Goal: Task Accomplishment & Management: Manage account settings

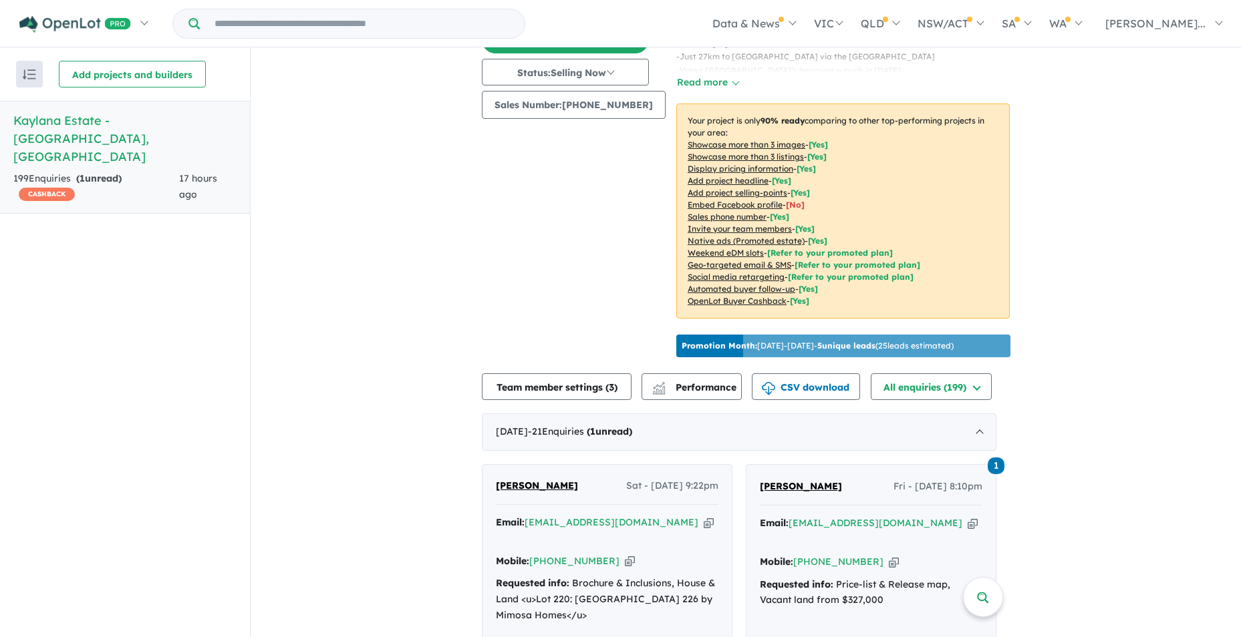
scroll to position [232, 0]
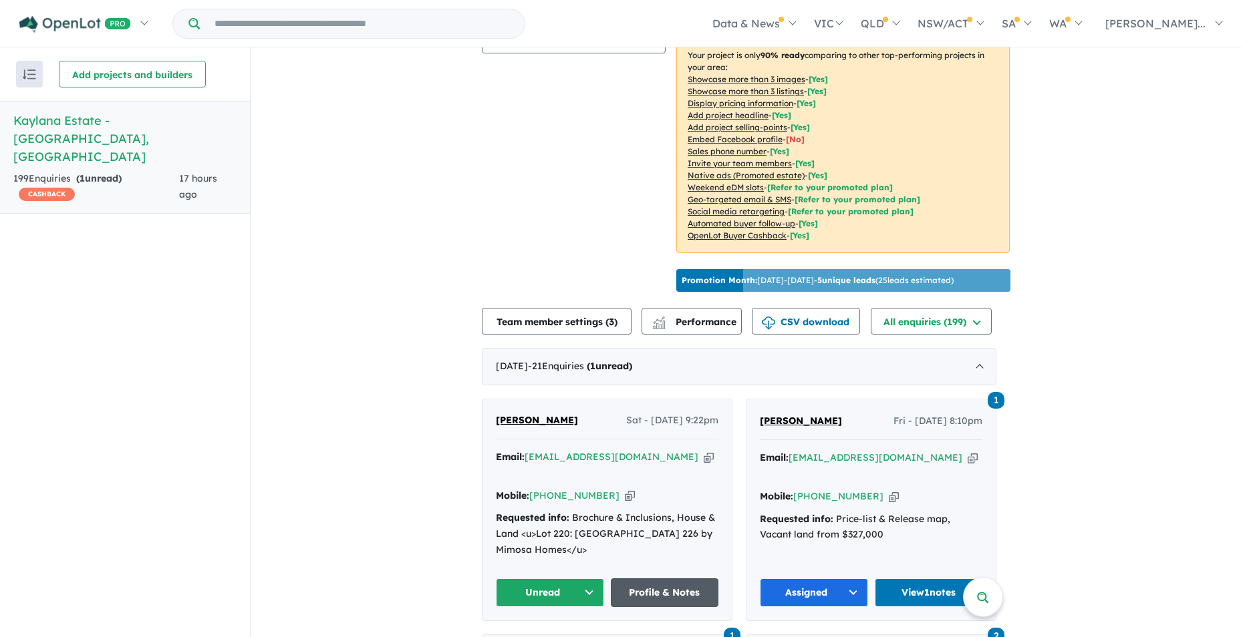
click at [670, 579] on link "Profile & Notes" at bounding box center [665, 593] width 108 height 29
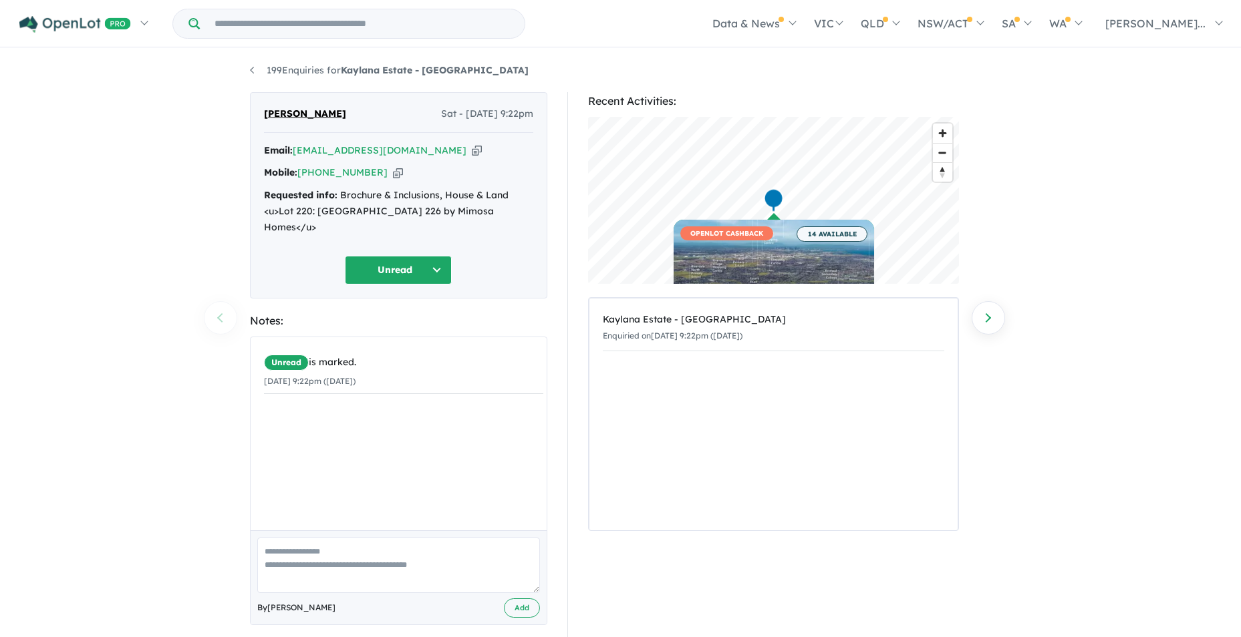
click at [438, 256] on button "Unread" at bounding box center [398, 270] width 107 height 29
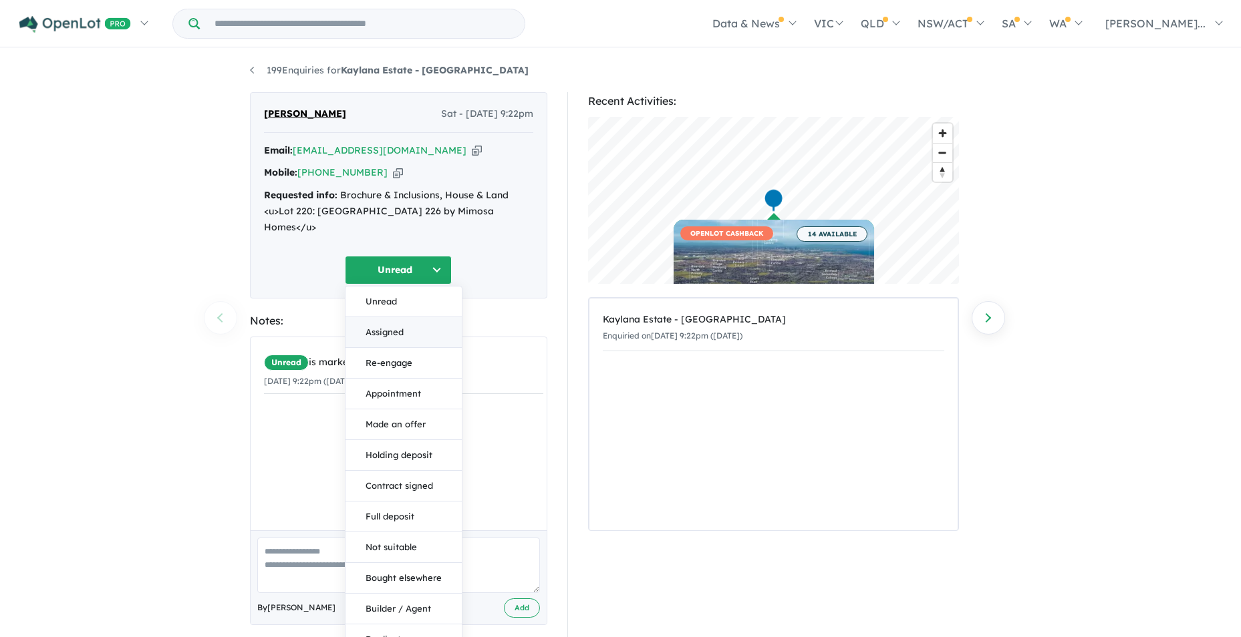
click at [406, 317] on button "Assigned" at bounding box center [403, 332] width 116 height 31
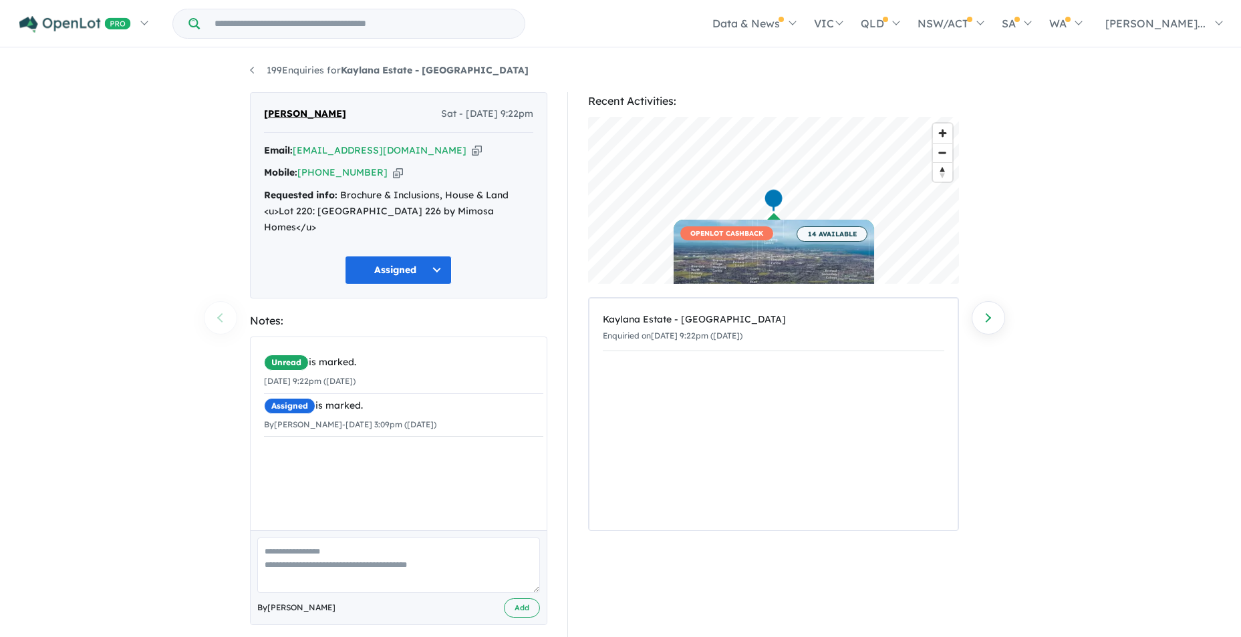
click at [287, 538] on textarea at bounding box center [398, 565] width 283 height 55
type textarea "**********"
click at [517, 599] on button "Add" at bounding box center [522, 608] width 36 height 19
